Goal: Transaction & Acquisition: Purchase product/service

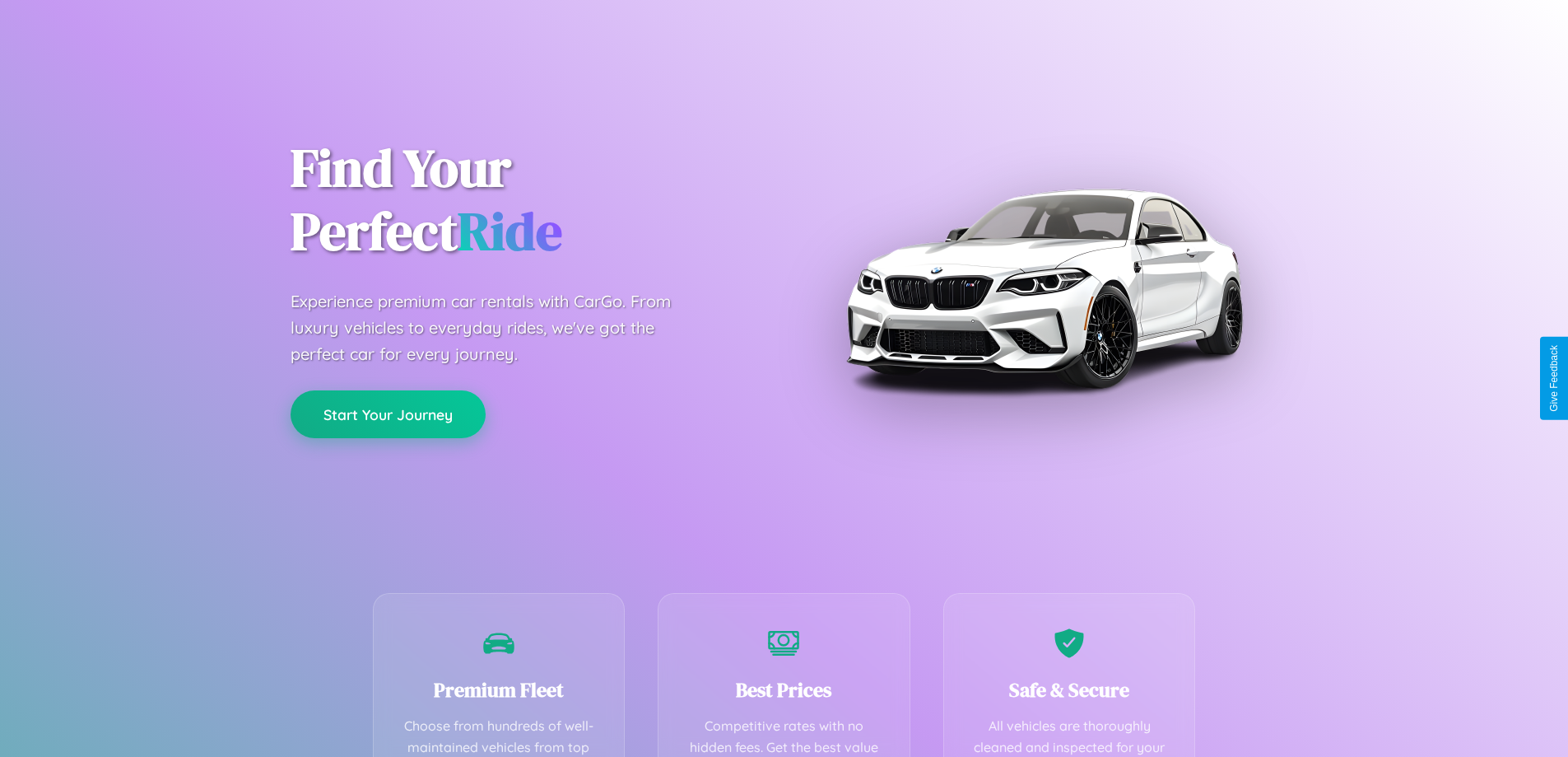
click at [388, 415] on button "Start Your Journey" at bounding box center [387, 414] width 195 height 48
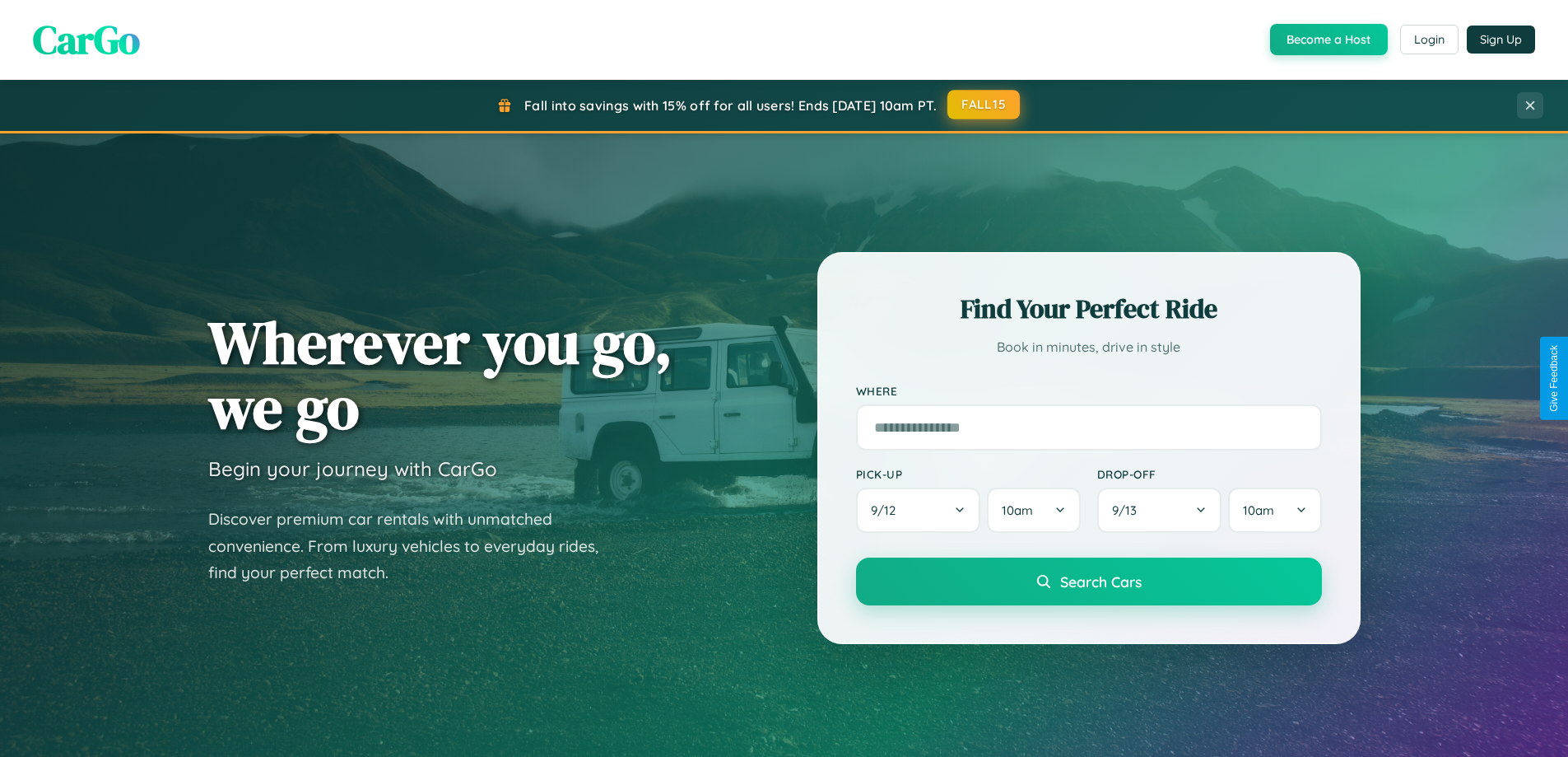
click at [985, 106] on button "FALL15" at bounding box center [984, 105] width 72 height 30
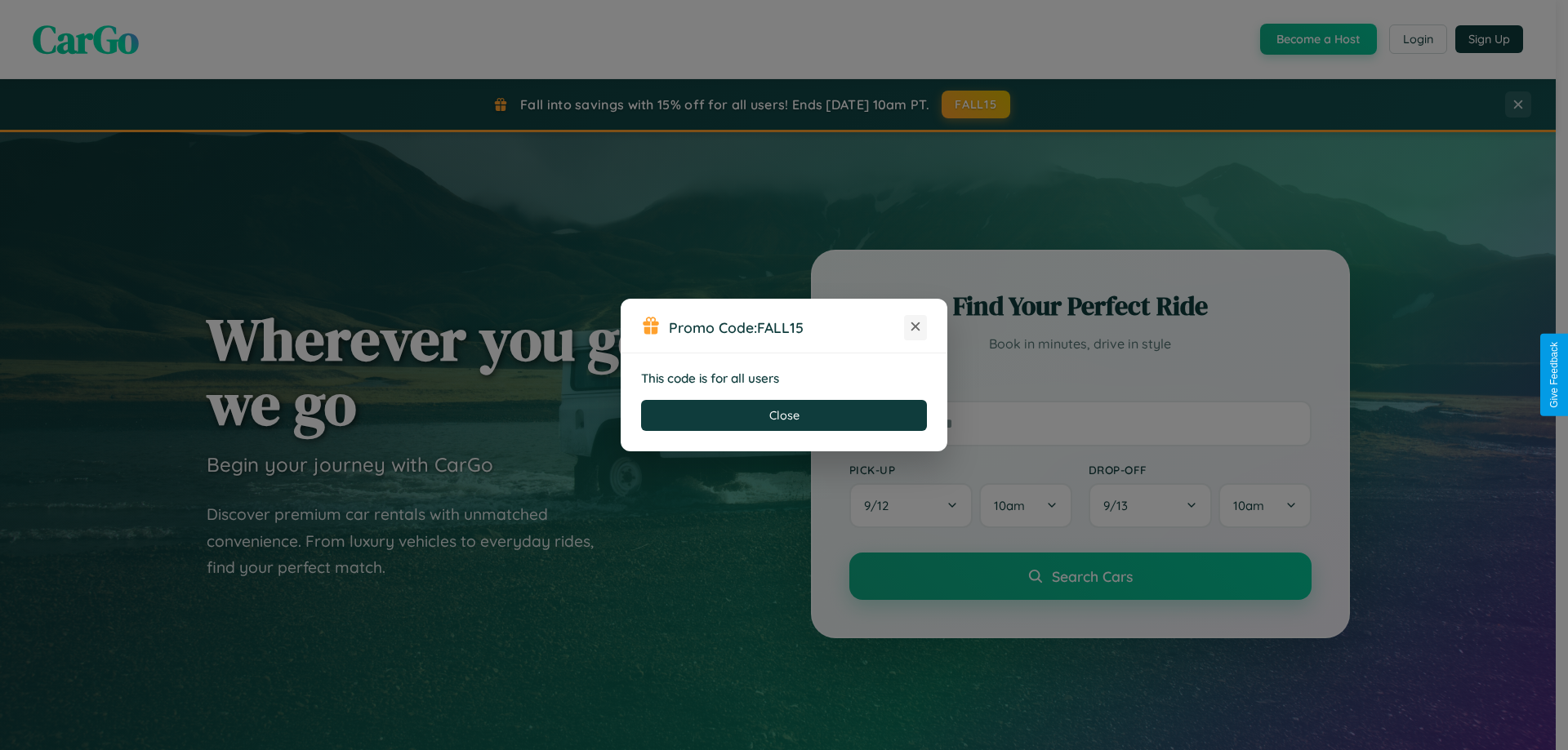
click at [916, 327] on icon at bounding box center [915, 326] width 16 height 16
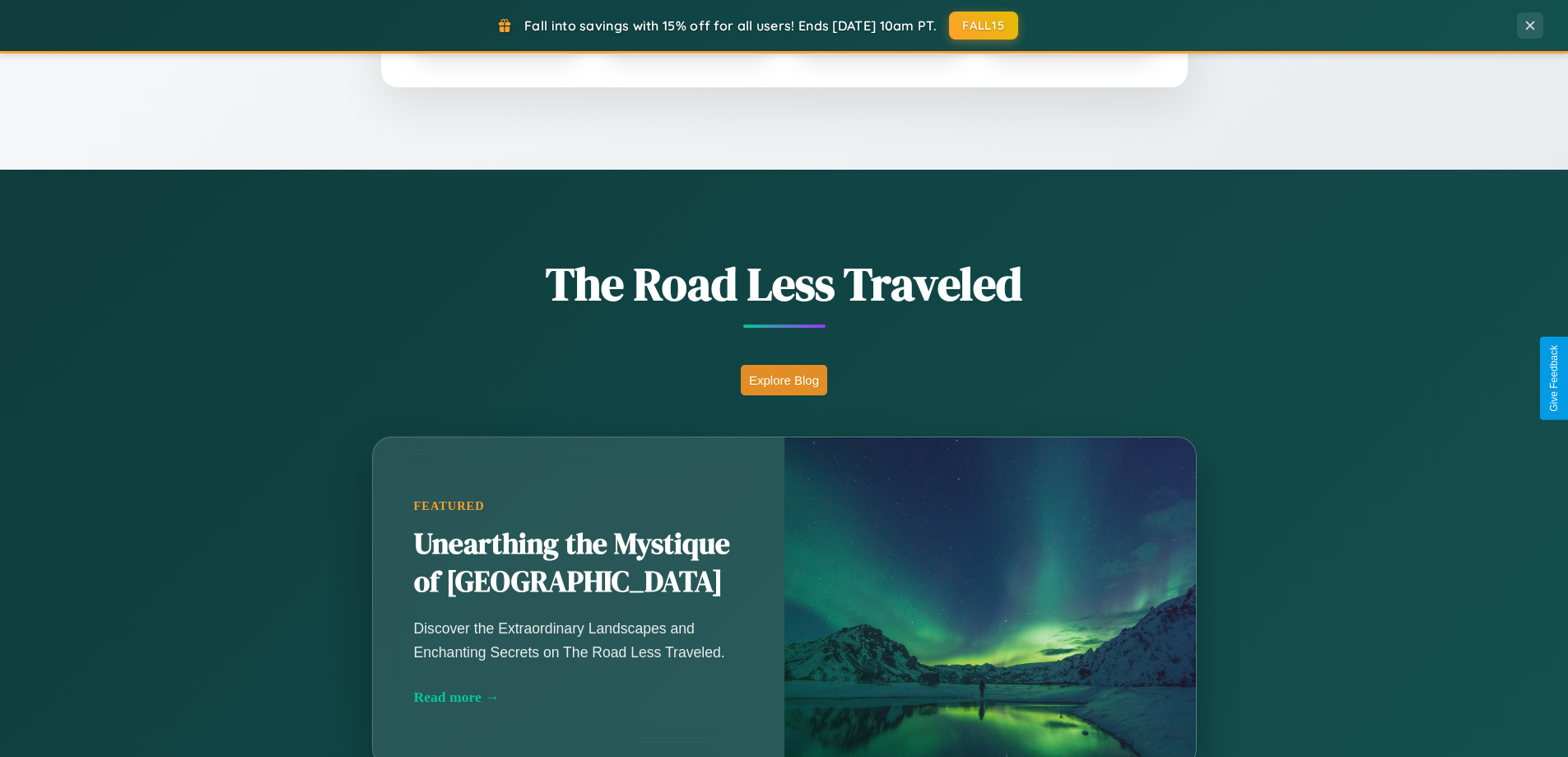
scroll to position [1133, 0]
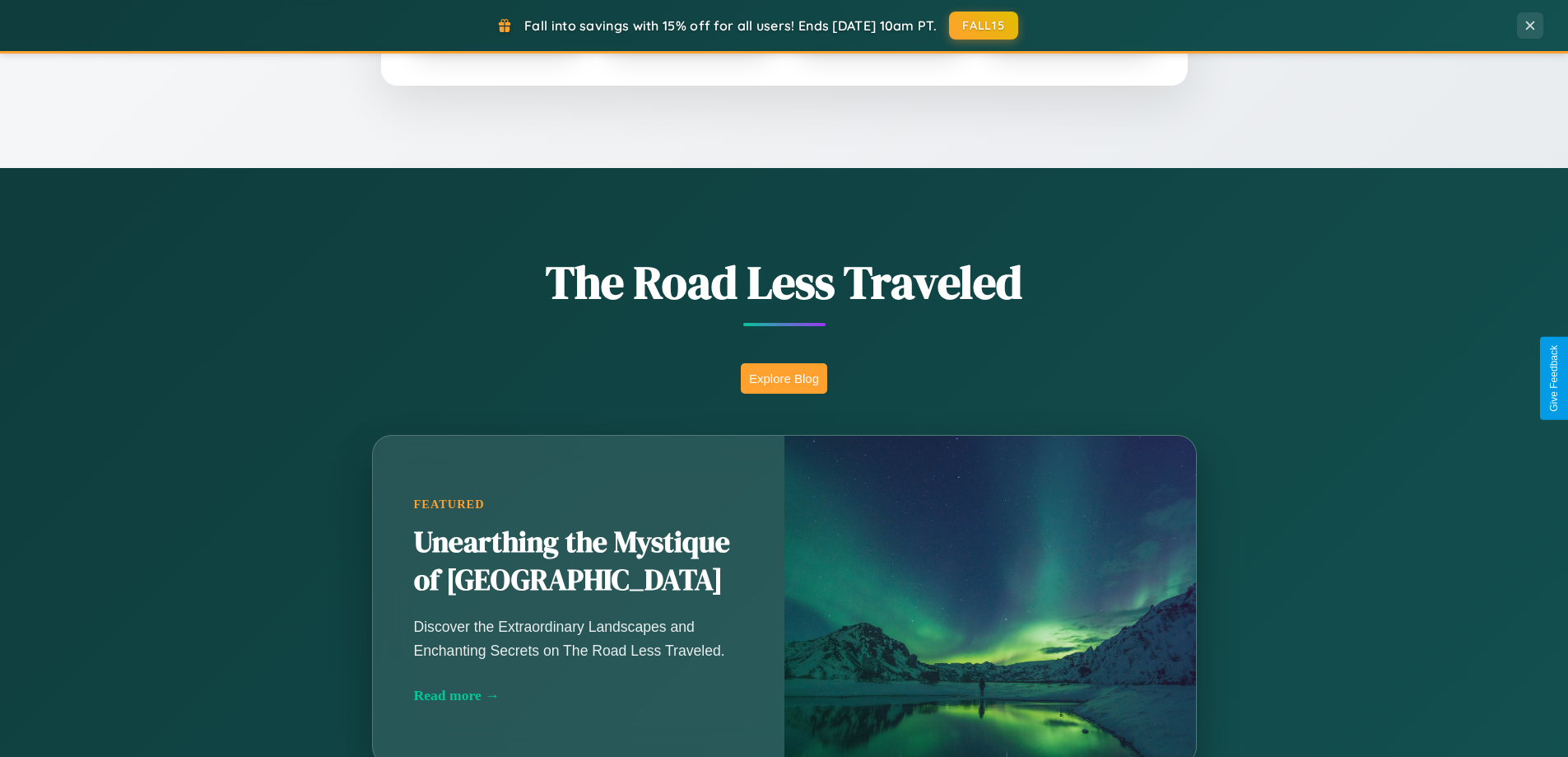
click at [784, 378] on button "Explore Blog" at bounding box center [784, 378] width 87 height 30
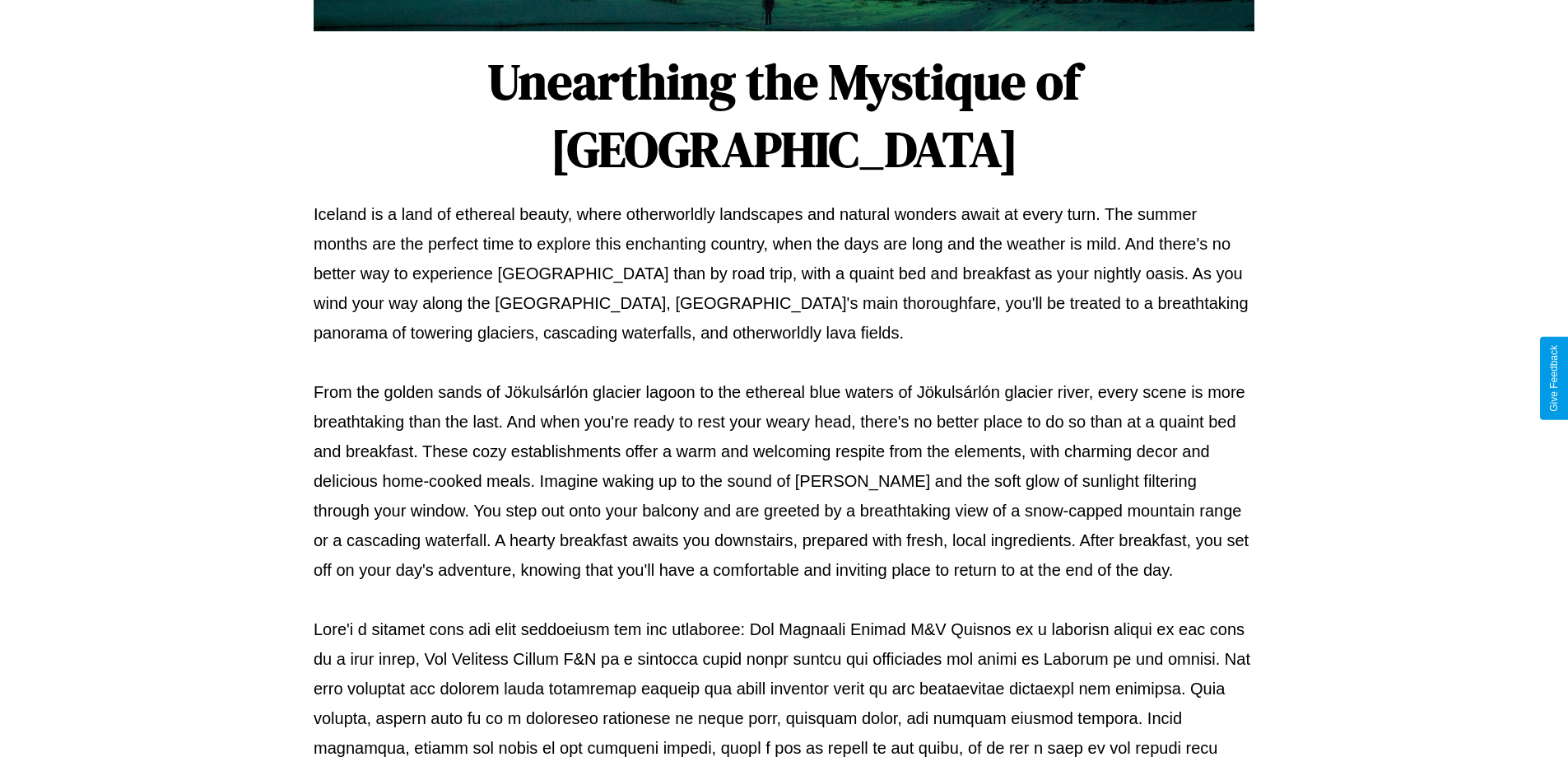
scroll to position [533, 0]
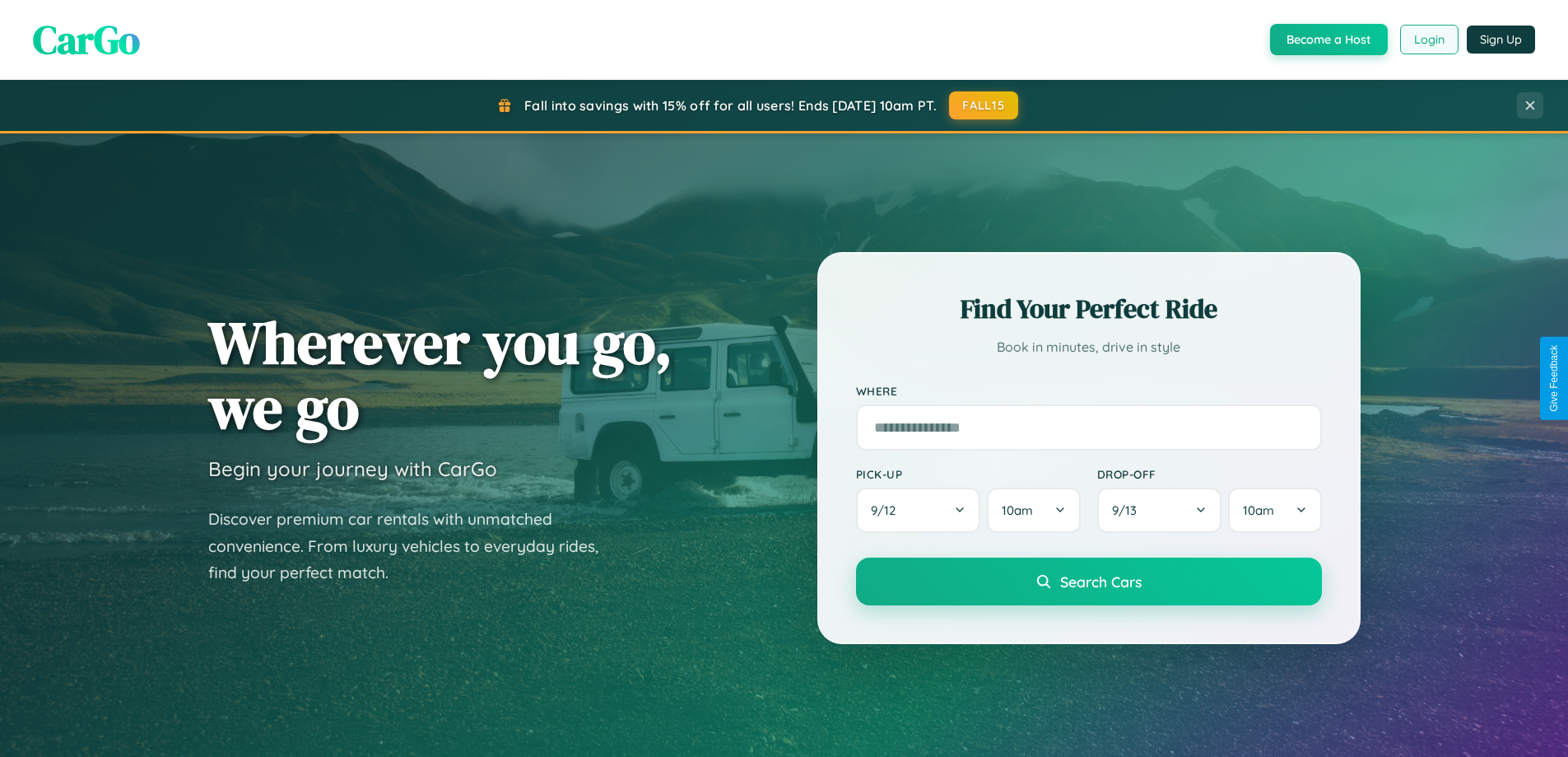
click at [1428, 40] on button "Login" at bounding box center [1430, 40] width 58 height 30
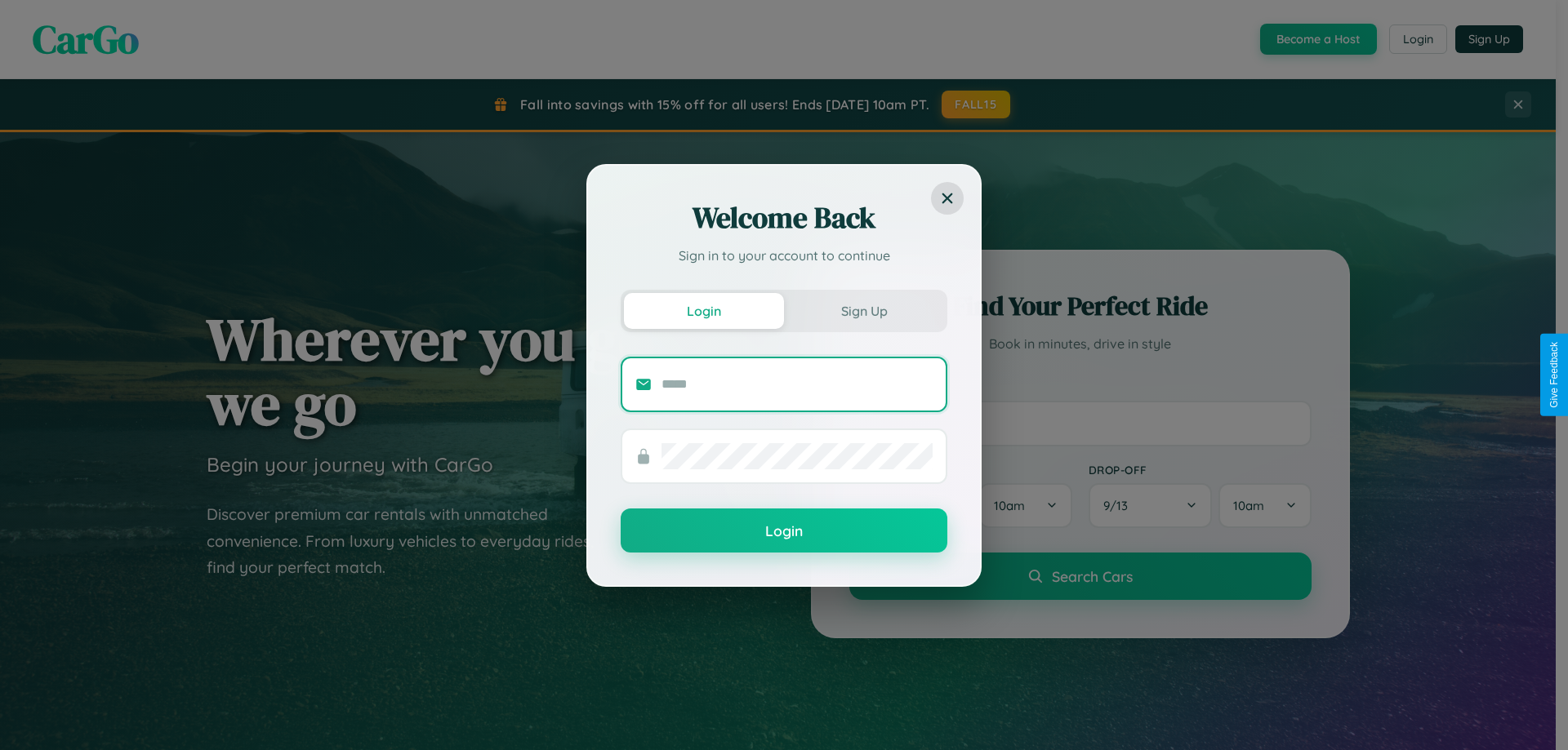
click at [797, 384] on input "text" at bounding box center [797, 384] width 271 height 26
type input "**********"
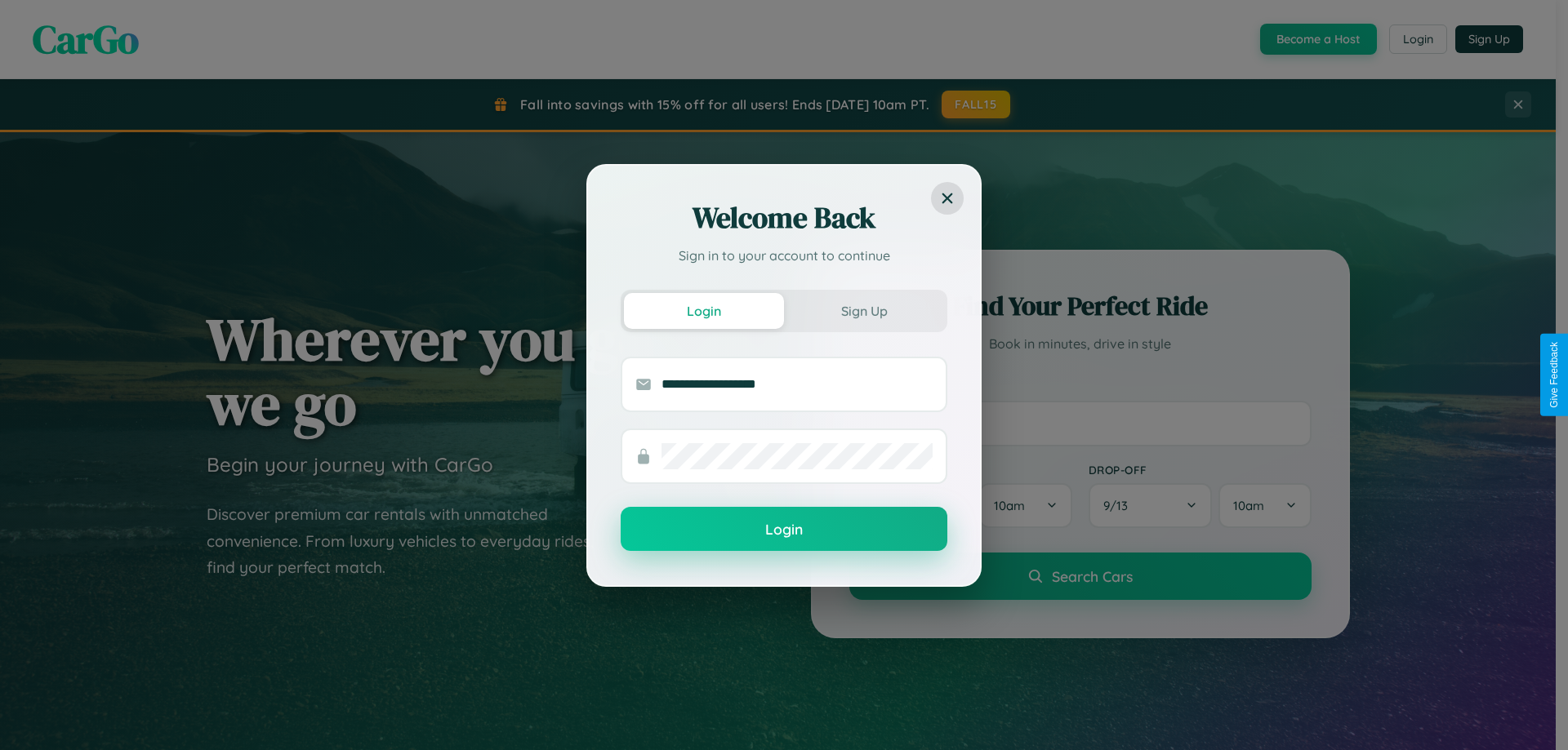
click at [784, 530] on button "Login" at bounding box center [784, 529] width 327 height 44
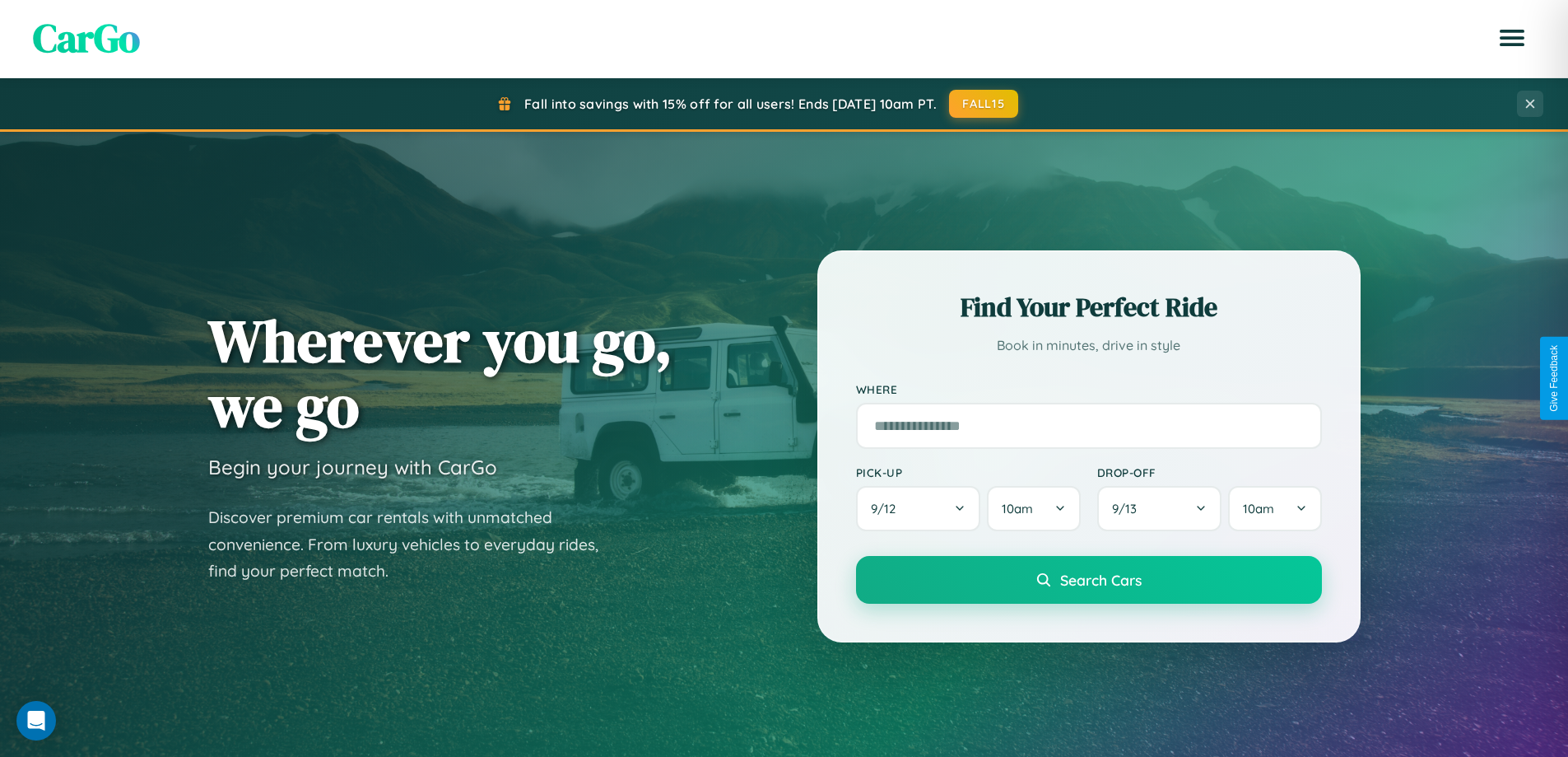
scroll to position [710, 0]
